Goal: Task Accomplishment & Management: Understand process/instructions

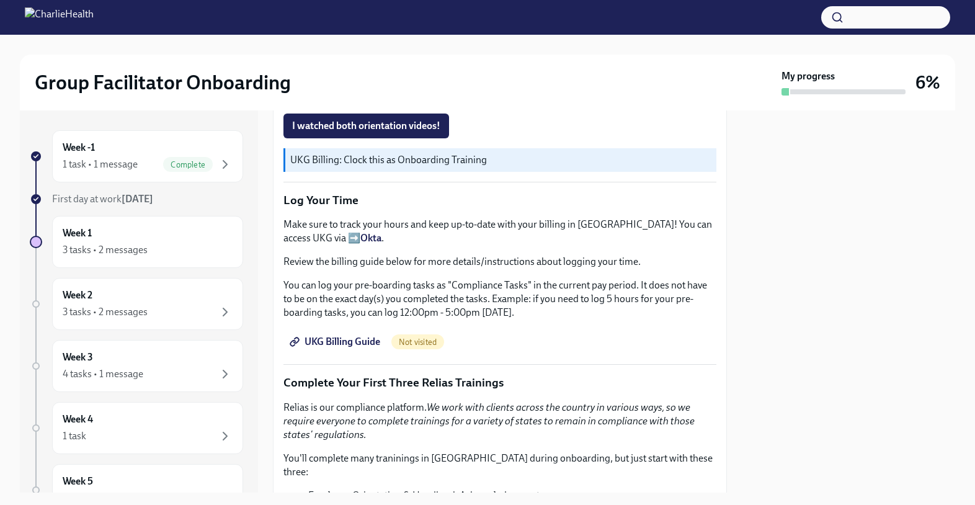
scroll to position [1145, 0]
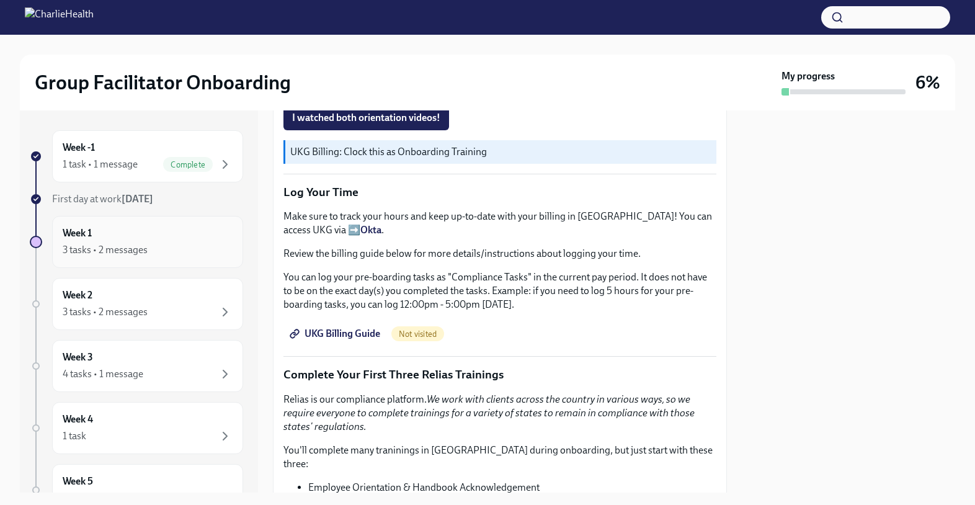
click at [164, 256] on div "3 tasks • 2 messages" at bounding box center [148, 250] width 170 height 15
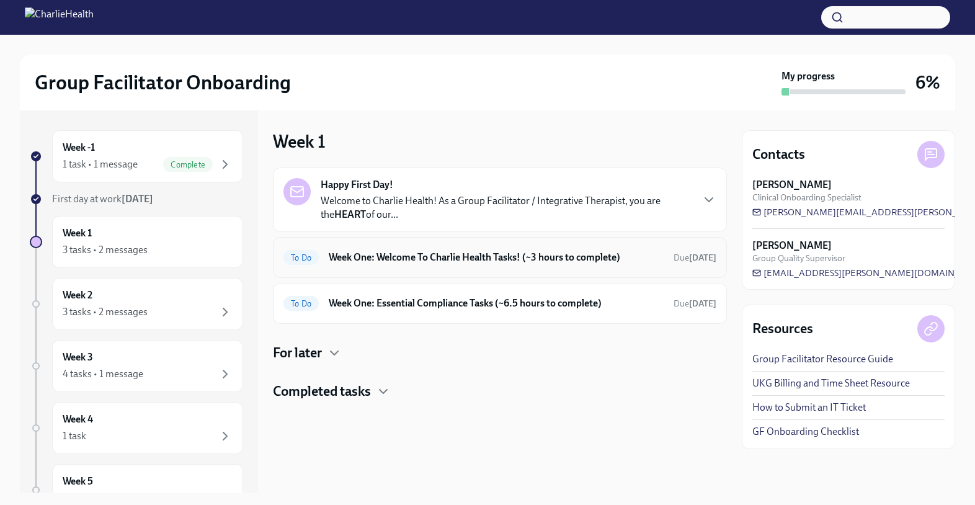
click at [459, 267] on div "To Do Week One: Welcome To Charlie Health Tasks! (~3 hours to complete) Due [DA…" at bounding box center [500, 257] width 454 height 41
click at [475, 196] on p "Welcome to Charlie Health! As a Group Facilitator / Integrative Therapist, you …" at bounding box center [506, 207] width 371 height 27
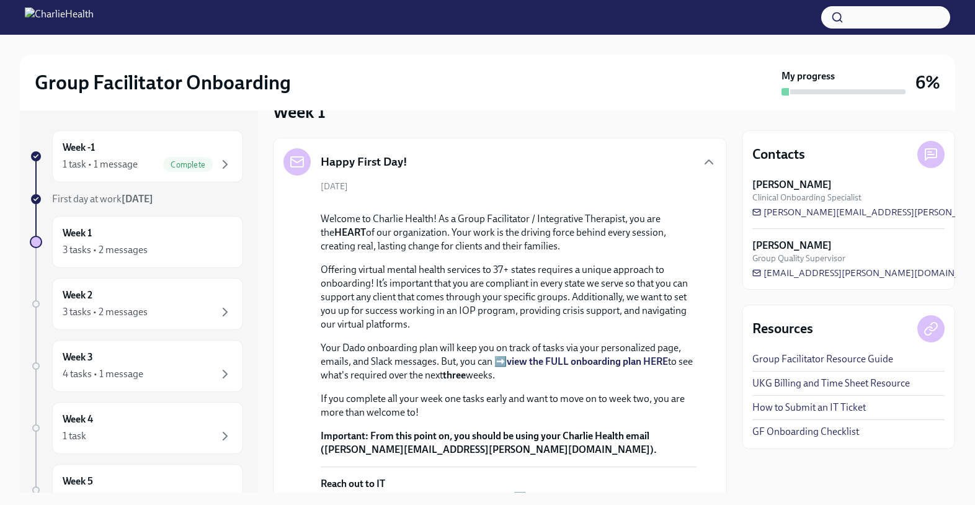
scroll to position [22, 0]
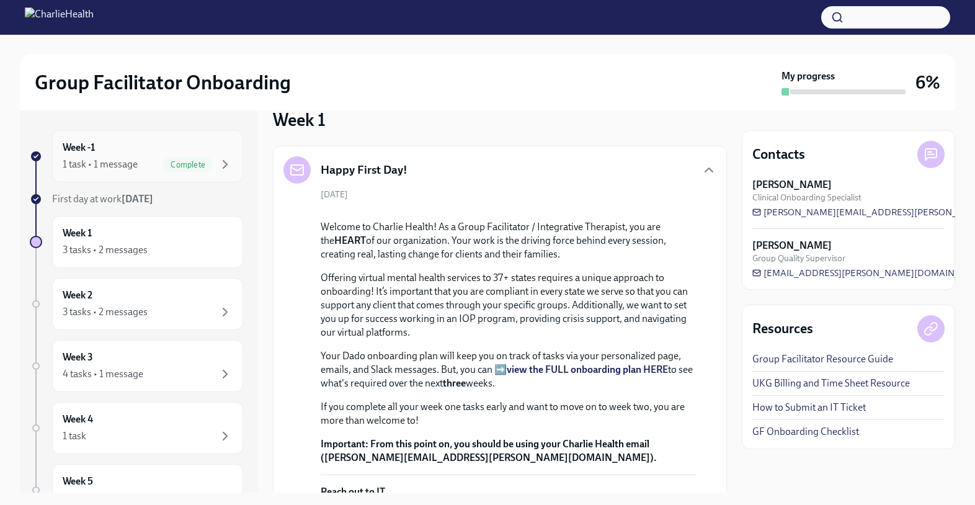
click at [164, 150] on div "Week -1 1 task • 1 message Complete" at bounding box center [148, 156] width 170 height 31
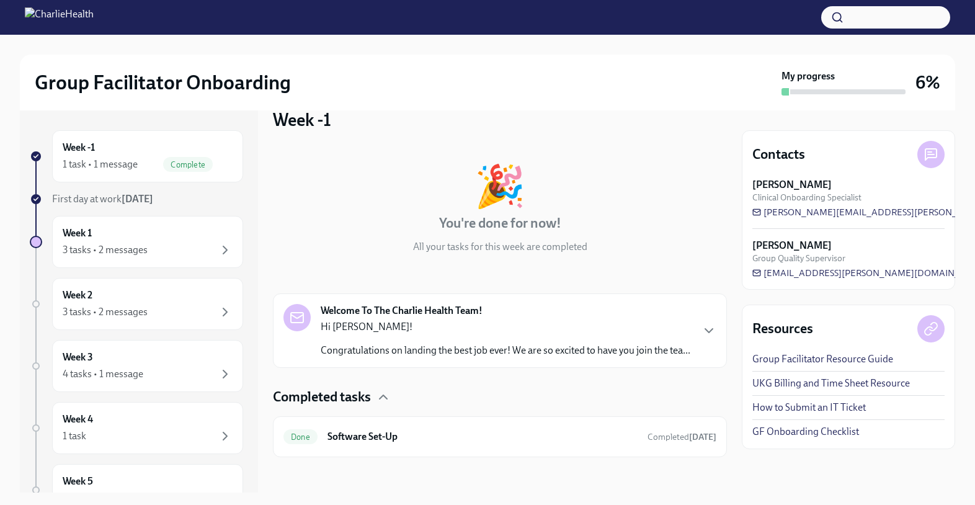
scroll to position [40, 0]
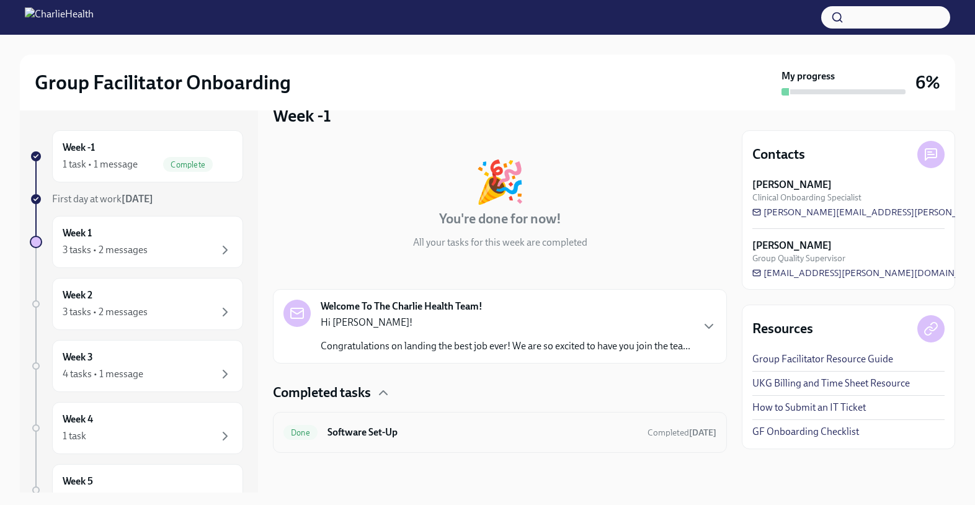
click at [630, 433] on h6 "Software Set-Up" at bounding box center [483, 433] width 310 height 14
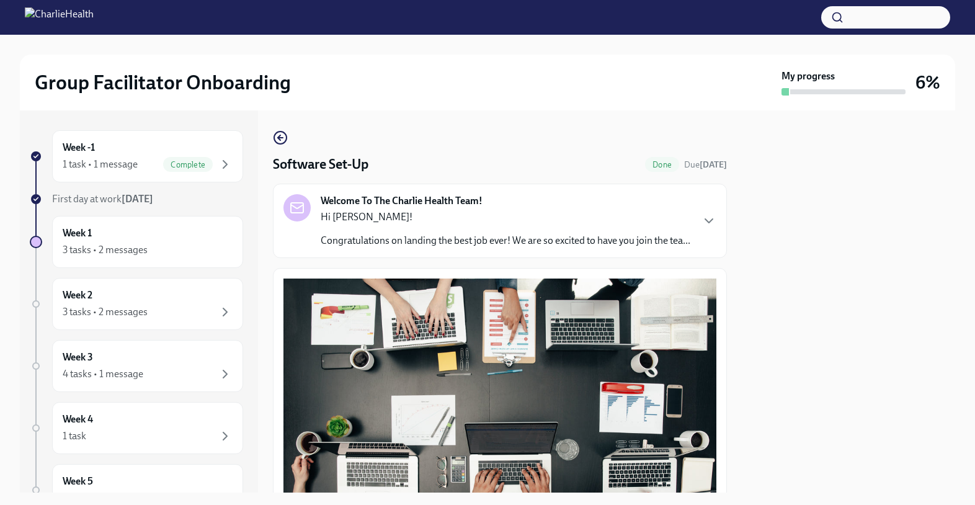
click at [642, 248] on p "Congratulations on landing the best job ever! We are so excited to have you joi…" at bounding box center [506, 241] width 370 height 14
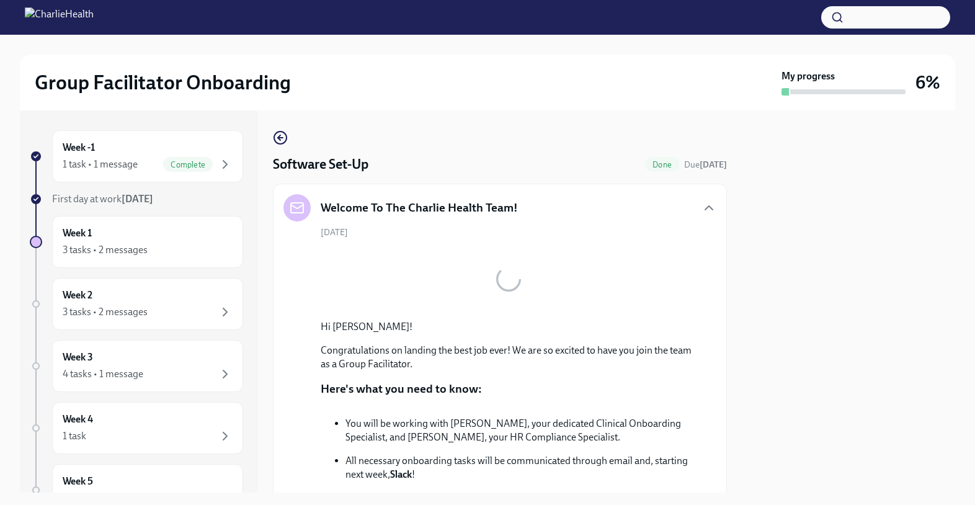
scroll to position [32, 0]
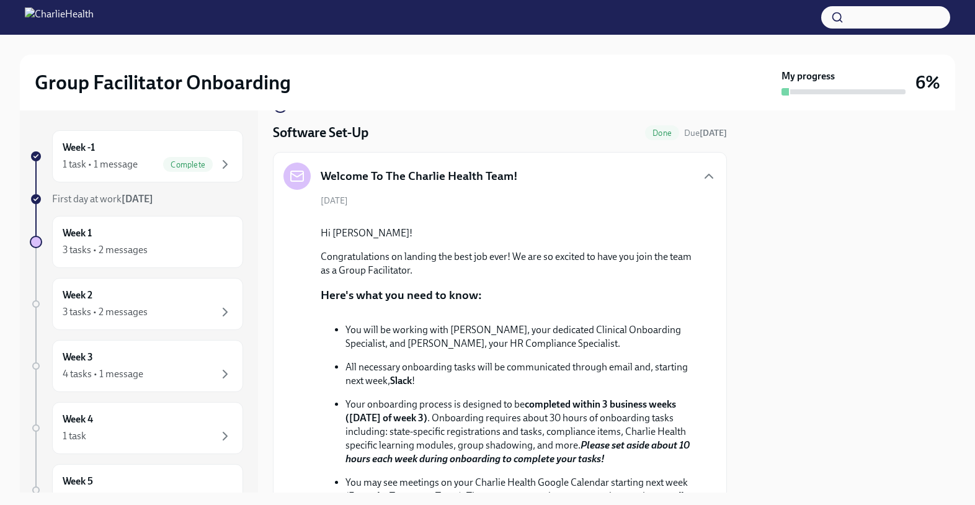
click at [663, 178] on div "Welcome To The Charlie Health Team!" at bounding box center [500, 176] width 433 height 27
click at [702, 179] on icon "button" at bounding box center [709, 176] width 15 height 15
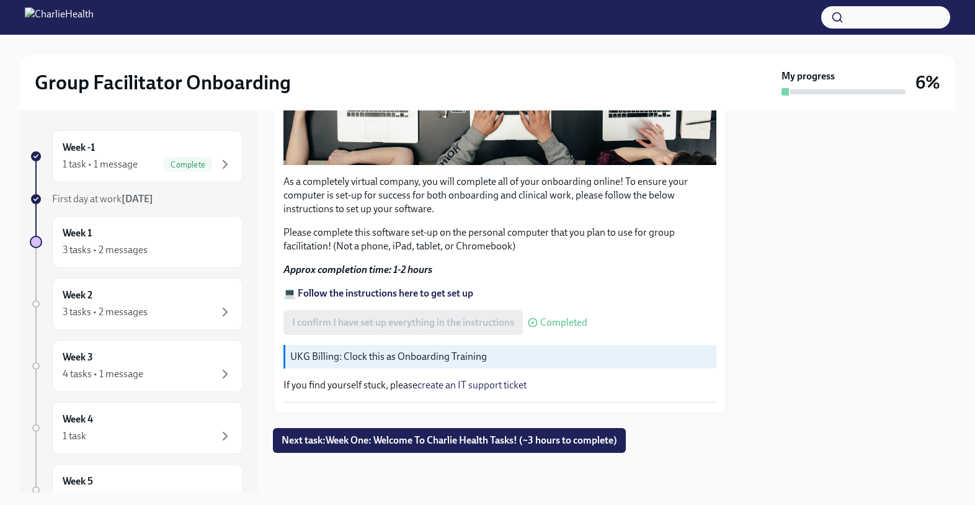
scroll to position [378, 0]
click at [531, 442] on span "Next task : Week One: Welcome To Charlie Health Tasks! (~3 hours to complete)" at bounding box center [450, 440] width 336 height 12
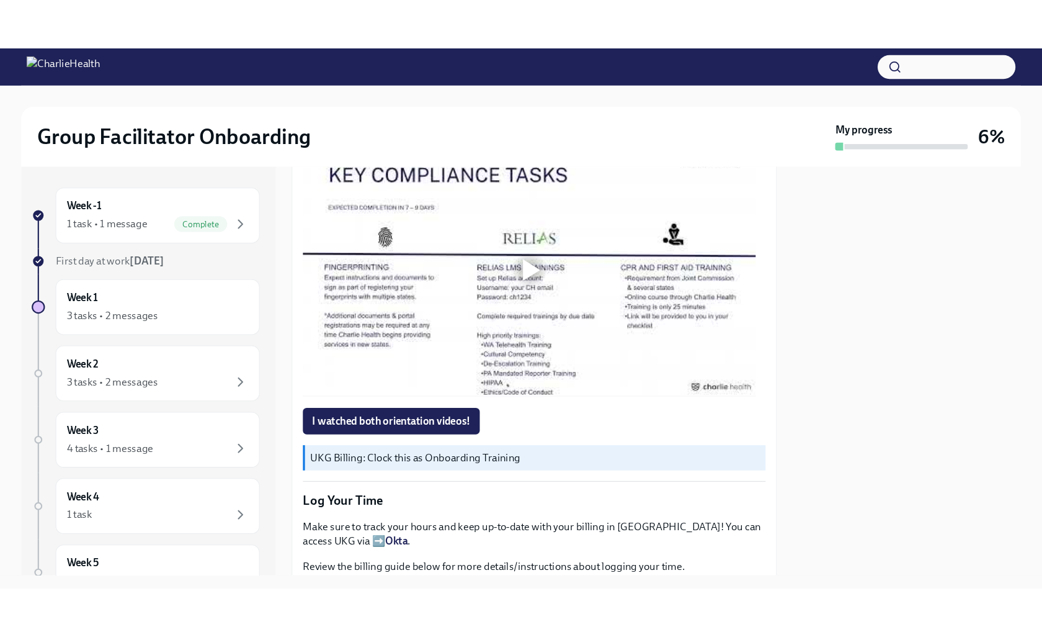
scroll to position [911, 0]
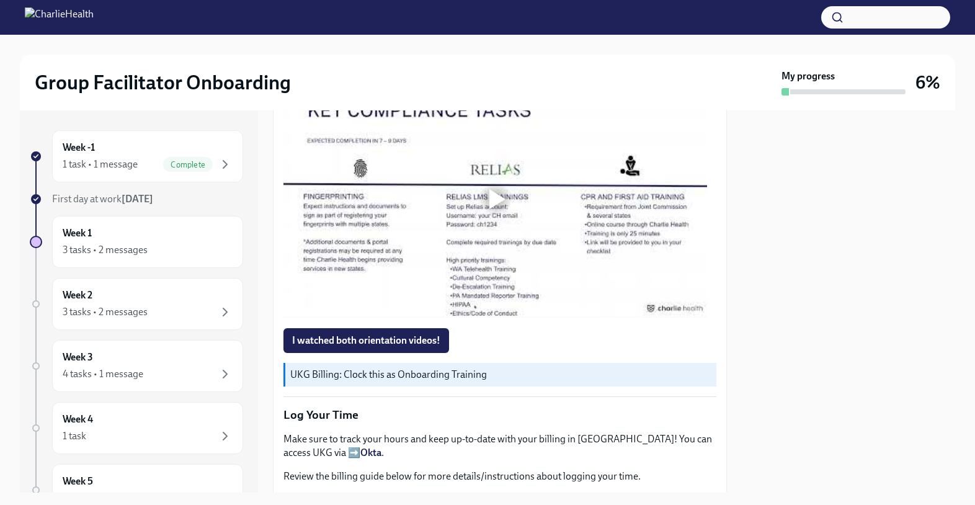
click at [496, 219] on div at bounding box center [496, 199] width 40 height 40
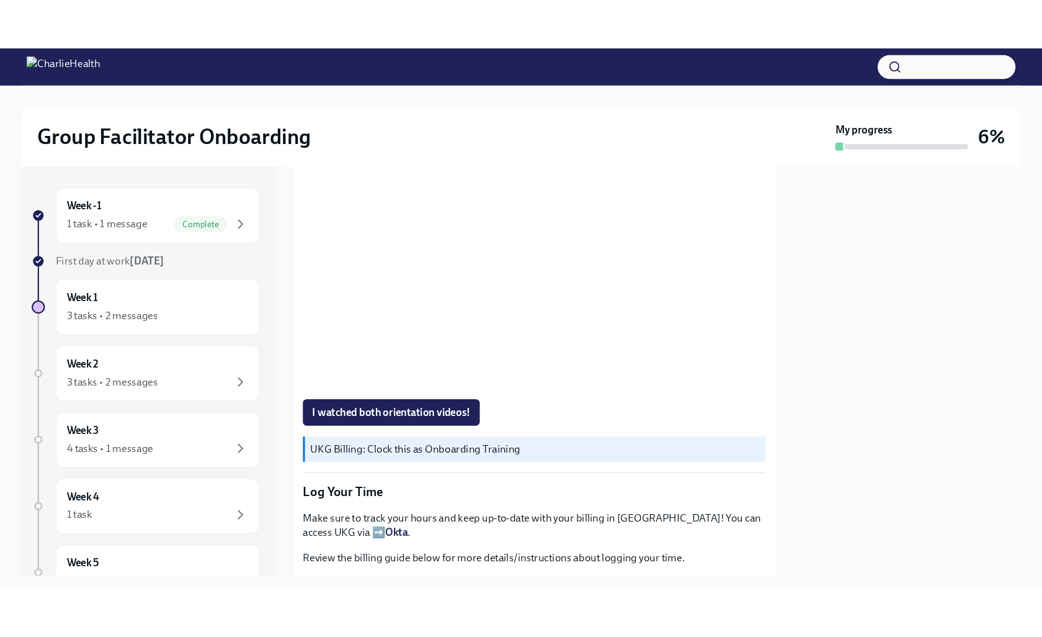
scroll to position [905, 0]
